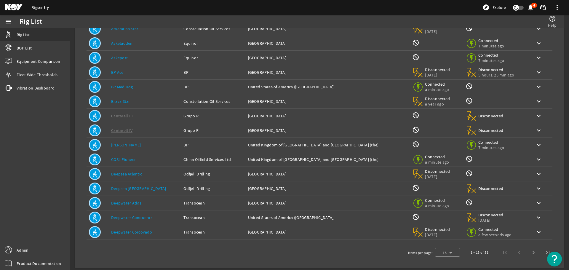
scroll to position [58, 0]
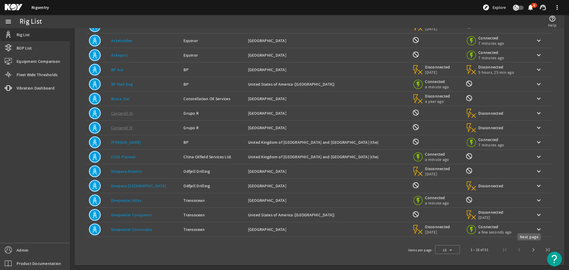
click at [529, 249] on span "Next page" at bounding box center [534, 250] width 14 height 14
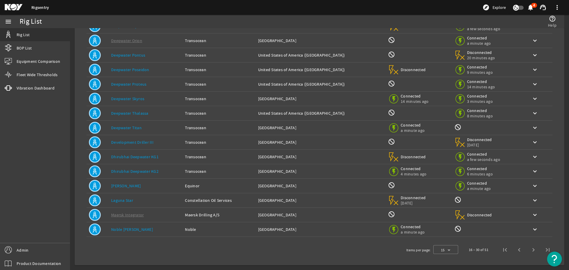
click at [529, 249] on span "Next page" at bounding box center [534, 250] width 14 height 14
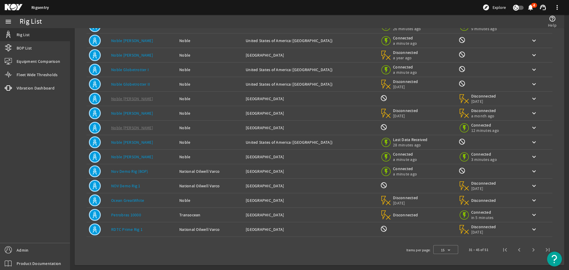
click at [122, 156] on link "Noble [PERSON_NAME]" at bounding box center [132, 156] width 42 height 5
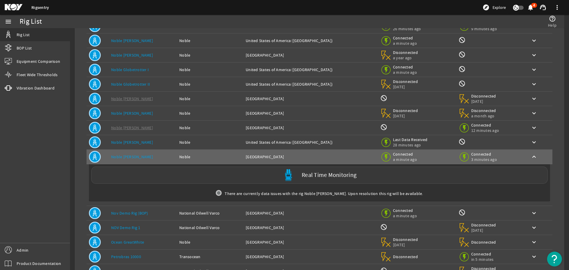
click at [309, 174] on label "Real Time Monitoring" at bounding box center [329, 175] width 55 height 6
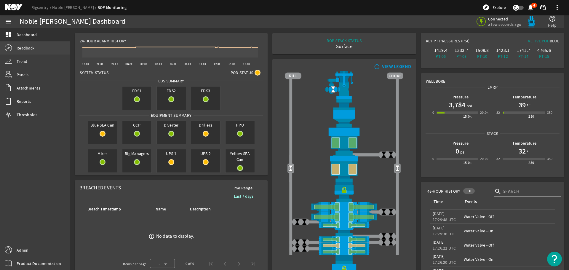
click at [27, 47] on span "Readback" at bounding box center [26, 48] width 18 height 6
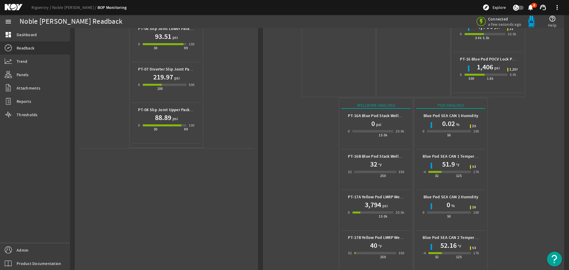
scroll to position [264, 0]
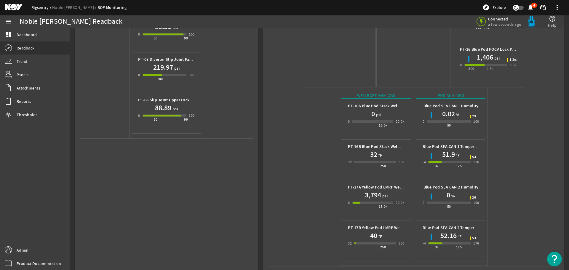
click at [36, 5] on link "Rigsentry" at bounding box center [41, 7] width 21 height 5
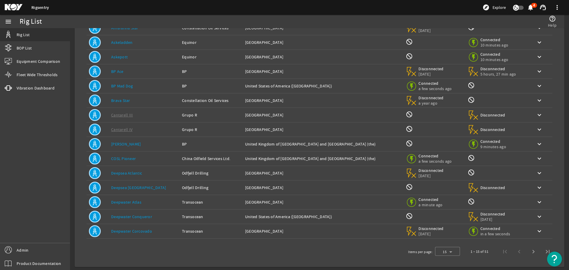
scroll to position [58, 0]
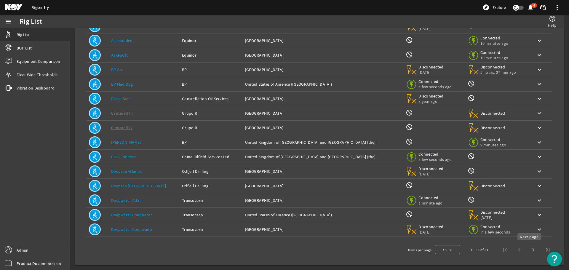
click at [531, 248] on span "Next page" at bounding box center [534, 250] width 14 height 14
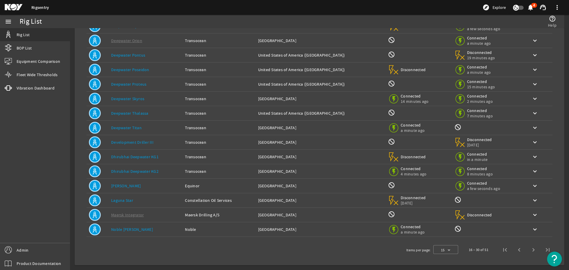
click at [126, 127] on link "Deepwater Titan" at bounding box center [126, 127] width 31 height 5
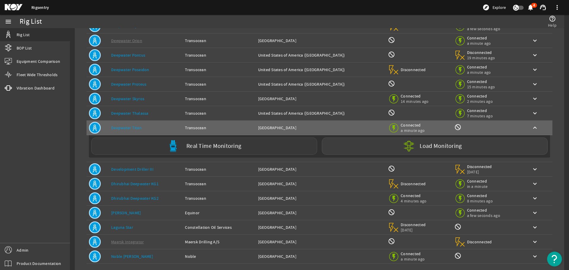
click at [231, 145] on label "Real Time Monitoring" at bounding box center [213, 146] width 55 height 6
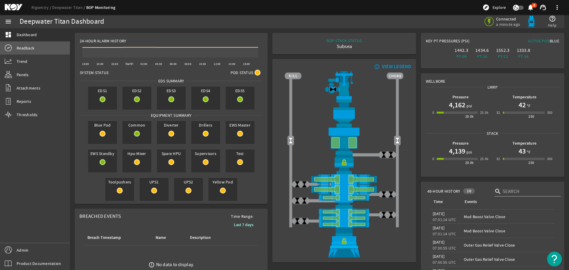
click at [16, 47] on link "Readback" at bounding box center [35, 48] width 70 height 13
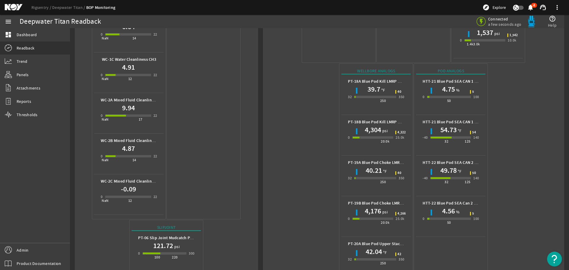
scroll to position [415, 0]
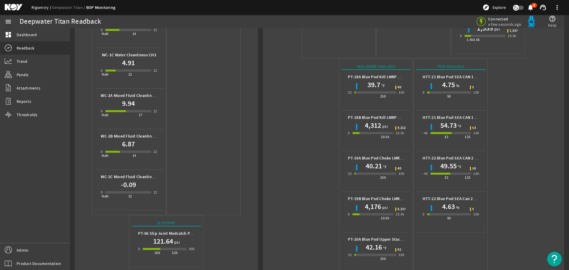
click at [41, 7] on link "Rigsentry" at bounding box center [41, 7] width 21 height 5
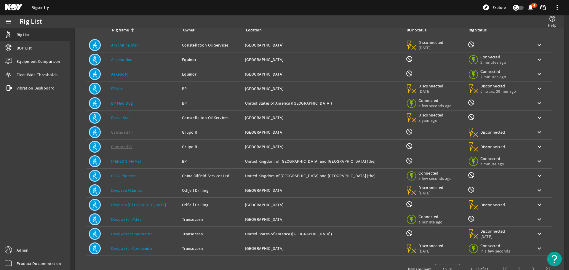
scroll to position [58, 0]
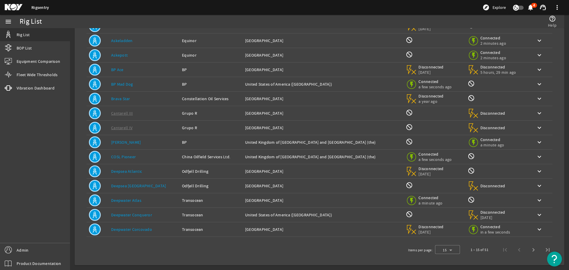
click at [134, 200] on link "Deepwater Atlas" at bounding box center [126, 200] width 30 height 5
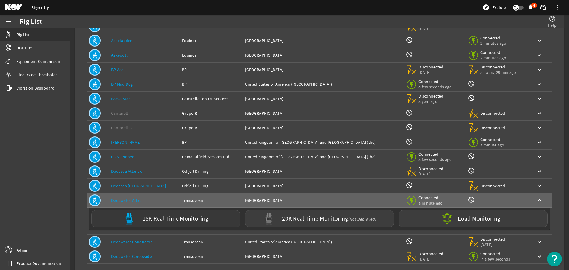
click at [188, 217] on label "15K Real Time Monitoring" at bounding box center [176, 219] width 66 height 6
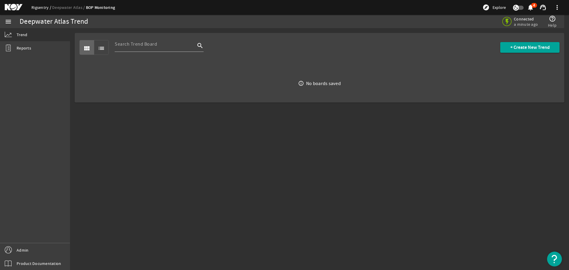
click at [38, 7] on link "Rigsentry" at bounding box center [41, 7] width 21 height 5
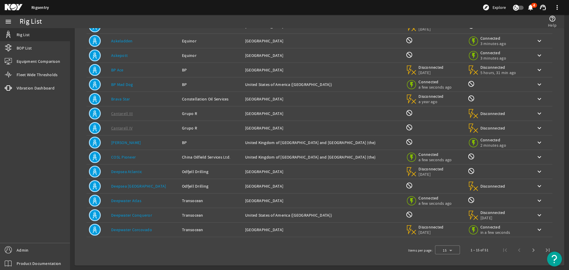
scroll to position [58, 0]
click at [529, 251] on span "Next page" at bounding box center [534, 250] width 14 height 14
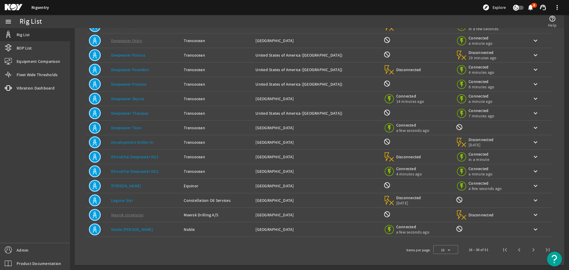
click at [529, 251] on span "Next page" at bounding box center [534, 250] width 14 height 14
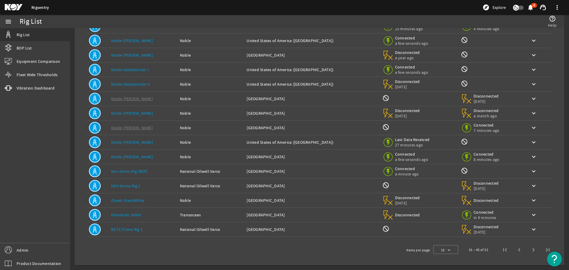
click at [133, 38] on link "Noble [PERSON_NAME]" at bounding box center [132, 40] width 42 height 5
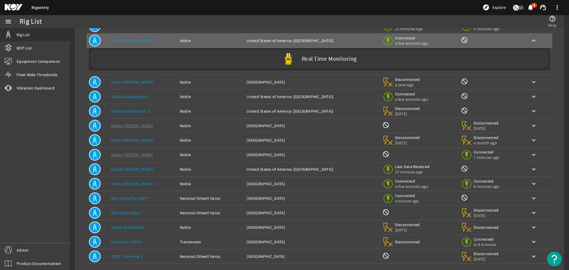
click at [316, 58] on label "Real Time Monitoring" at bounding box center [329, 59] width 55 height 6
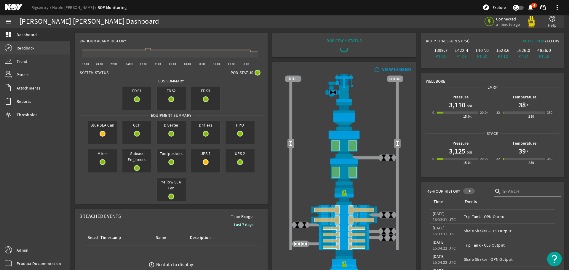
click at [23, 46] on span "Readback" at bounding box center [26, 48] width 18 height 6
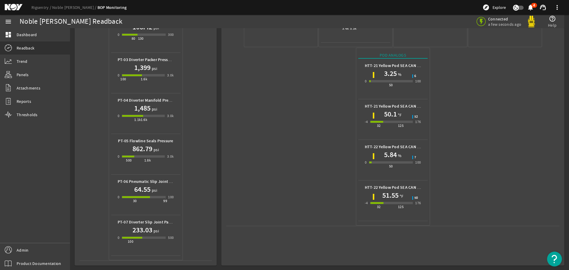
scroll to position [264, 0]
click at [44, 9] on link "Rigsentry" at bounding box center [41, 7] width 21 height 5
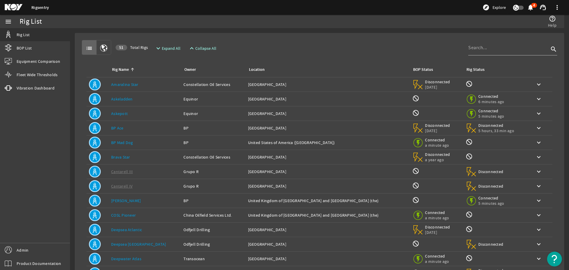
scroll to position [58, 0]
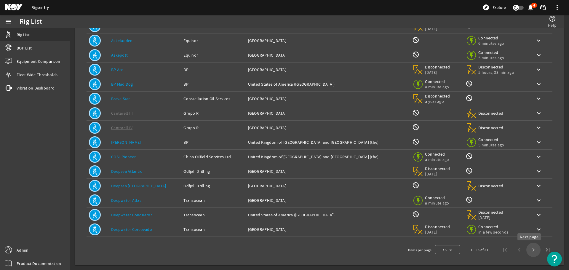
click at [529, 249] on span "Next page" at bounding box center [534, 250] width 14 height 14
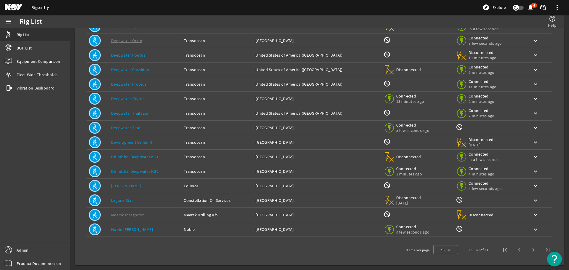
click at [129, 230] on link "Noble [PERSON_NAME]" at bounding box center [132, 229] width 42 height 5
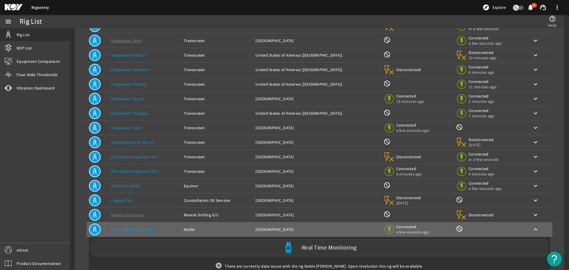
click at [320, 247] on label "Real Time Monitoring" at bounding box center [329, 248] width 55 height 6
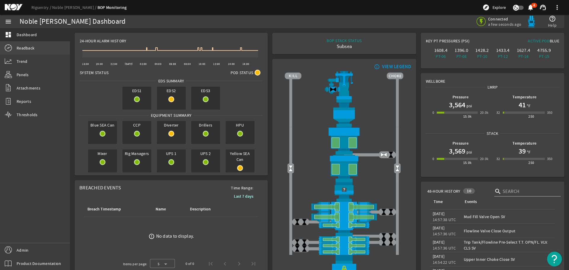
click at [31, 45] on link "Readback" at bounding box center [35, 48] width 70 height 13
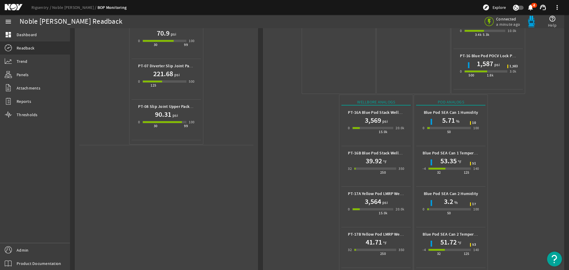
scroll to position [264, 0]
